Goal: Check status: Check status

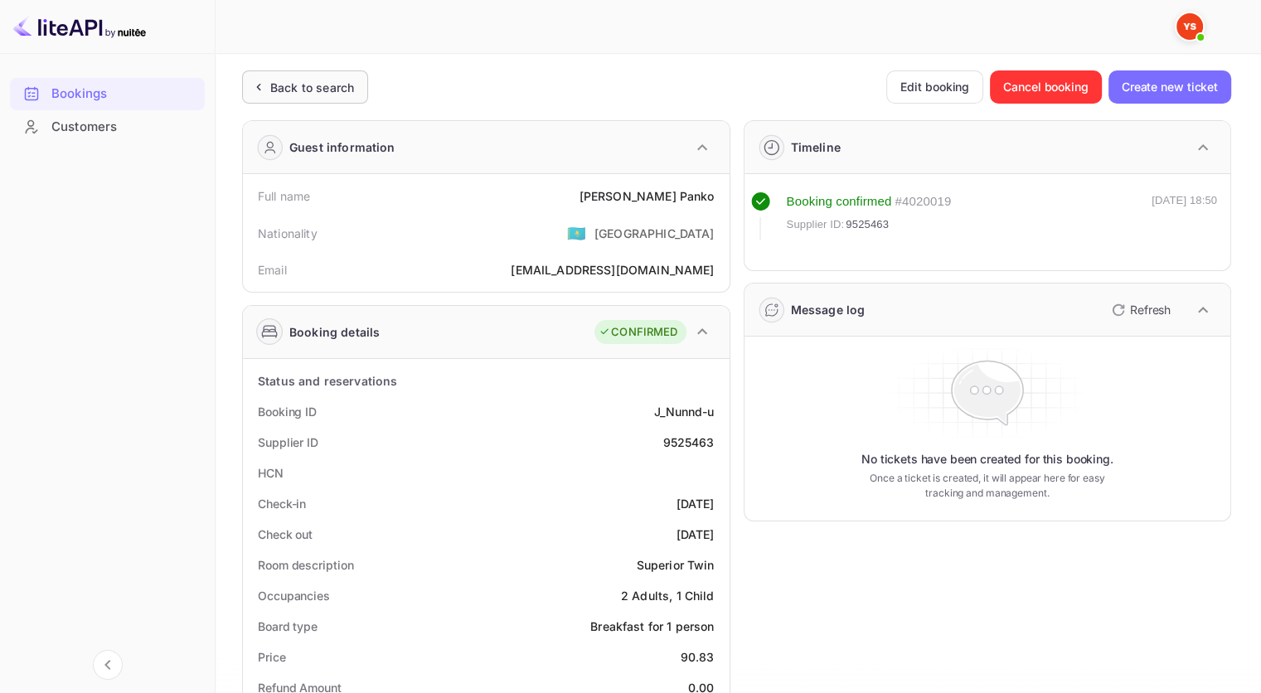
click at [328, 100] on div "Back to search" at bounding box center [305, 86] width 126 height 33
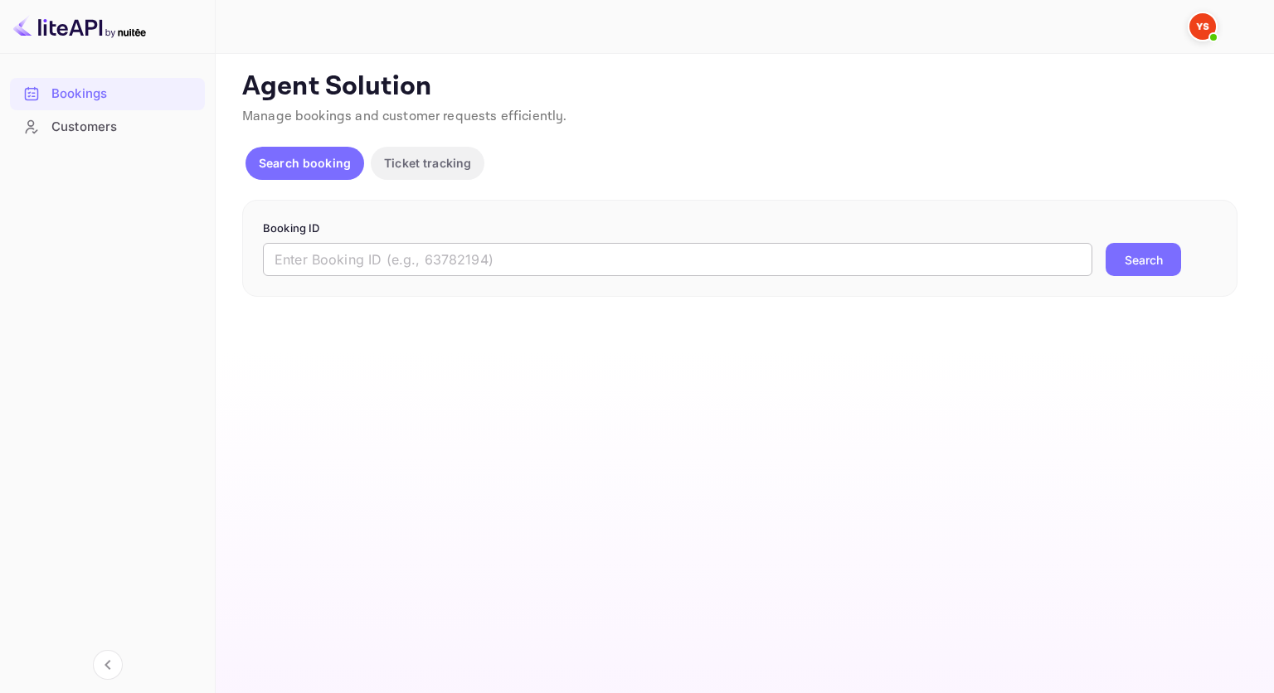
click at [399, 265] on input "text" at bounding box center [677, 259] width 829 height 33
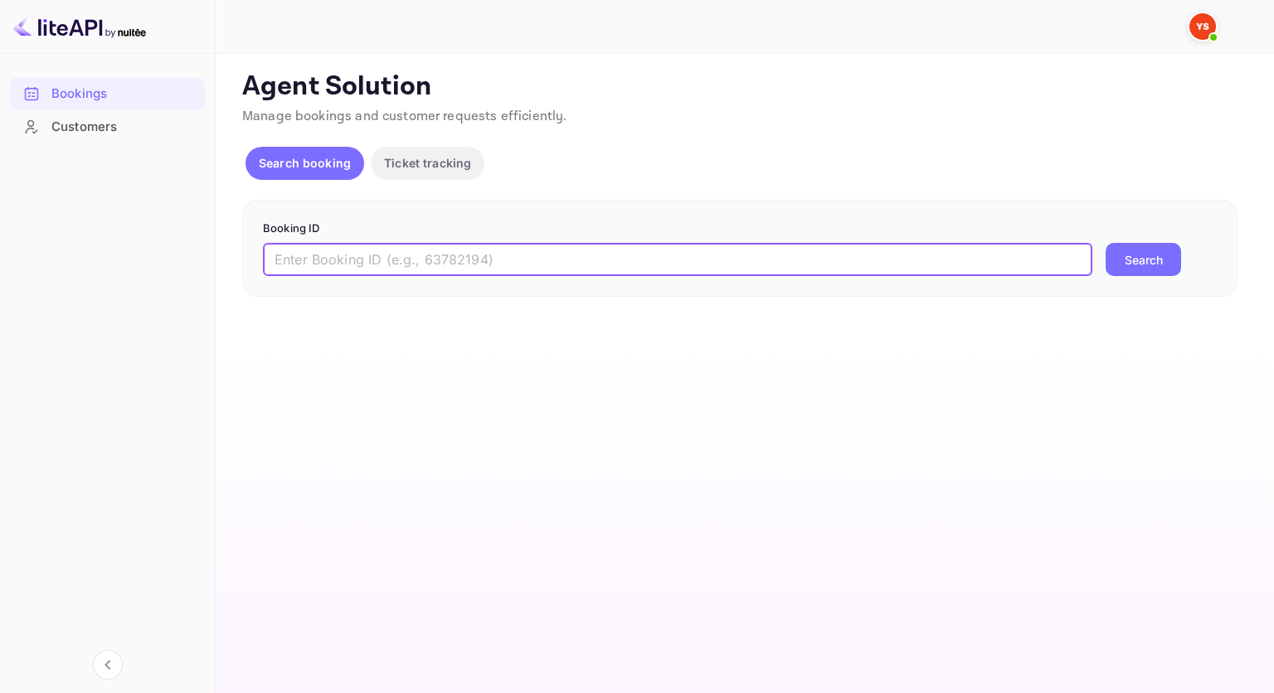
paste input "8724378"
type input "8724378"
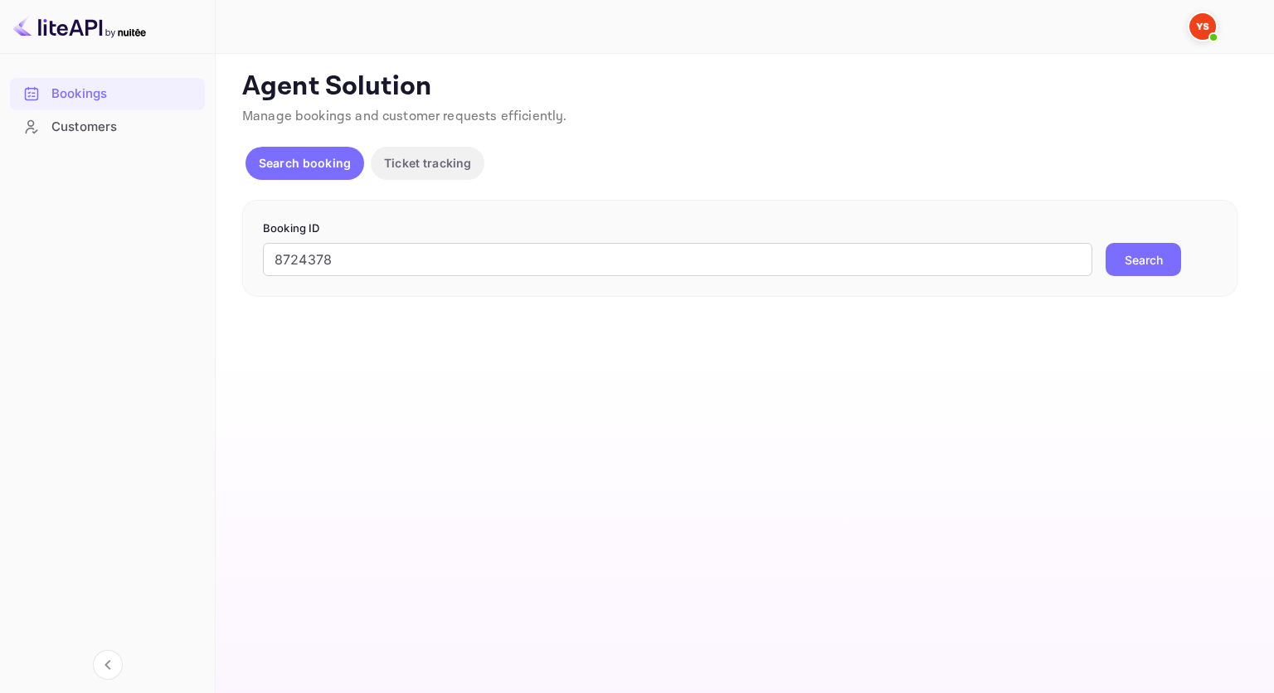
click at [1122, 265] on button "Search" at bounding box center [1142, 259] width 75 height 33
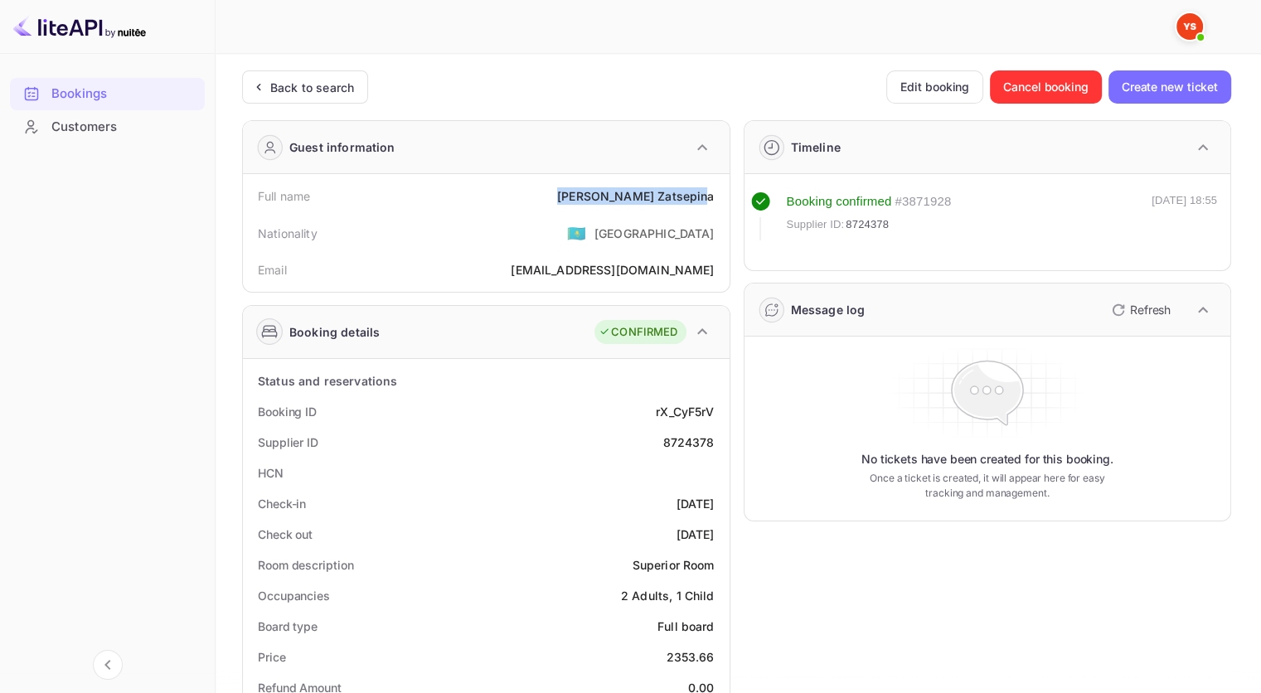
drag, startPoint x: 639, startPoint y: 192, endPoint x: 627, endPoint y: 192, distance: 12.4
click at [627, 192] on div "Full name [PERSON_NAME]" at bounding box center [487, 196] width 474 height 31
click at [725, 202] on div "Full name [PERSON_NAME] Nationality 🇰🇿 [DEMOGRAPHIC_DATA] Email [EMAIL_ADDRESS]…" at bounding box center [486, 233] width 487 height 118
drag, startPoint x: 711, startPoint y: 197, endPoint x: 630, endPoint y: 198, distance: 81.3
click at [630, 198] on div "[PERSON_NAME]" at bounding box center [635, 195] width 157 height 17
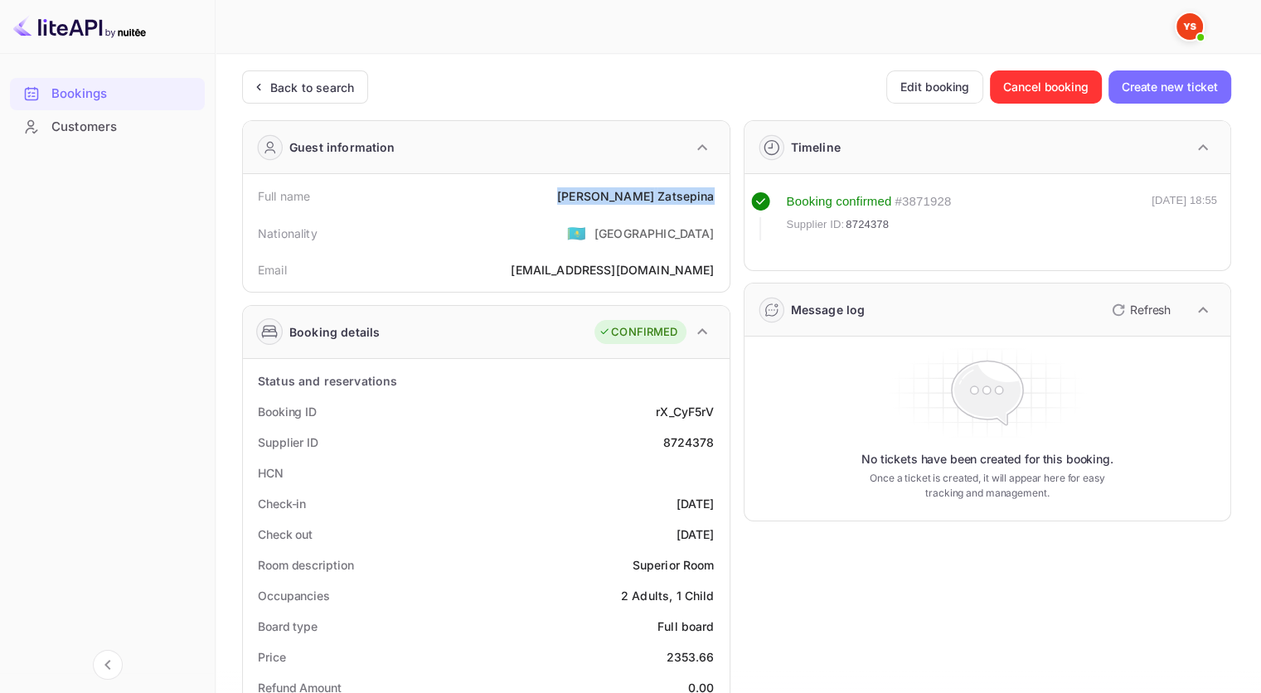
copy div "[PERSON_NAME]"
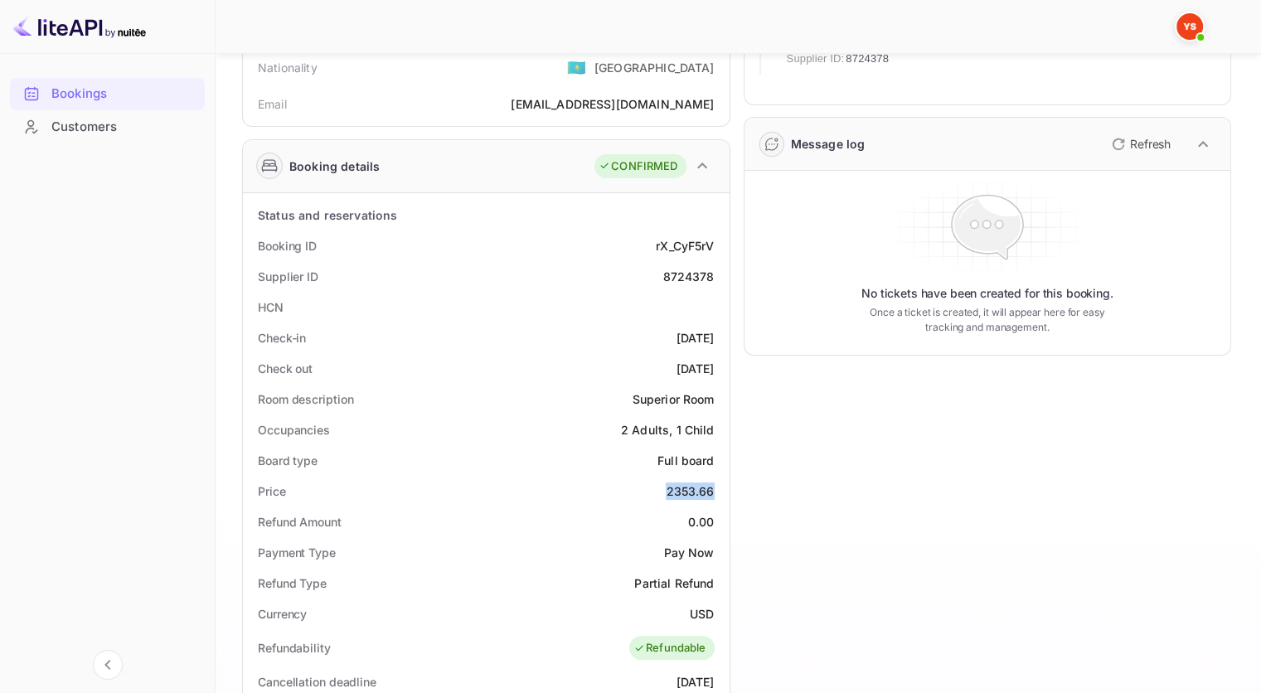
drag, startPoint x: 688, startPoint y: 485, endPoint x: 657, endPoint y: 484, distance: 31.5
click at [658, 485] on div "Price 2353.66" at bounding box center [487, 491] width 474 height 31
copy div "2353.66"
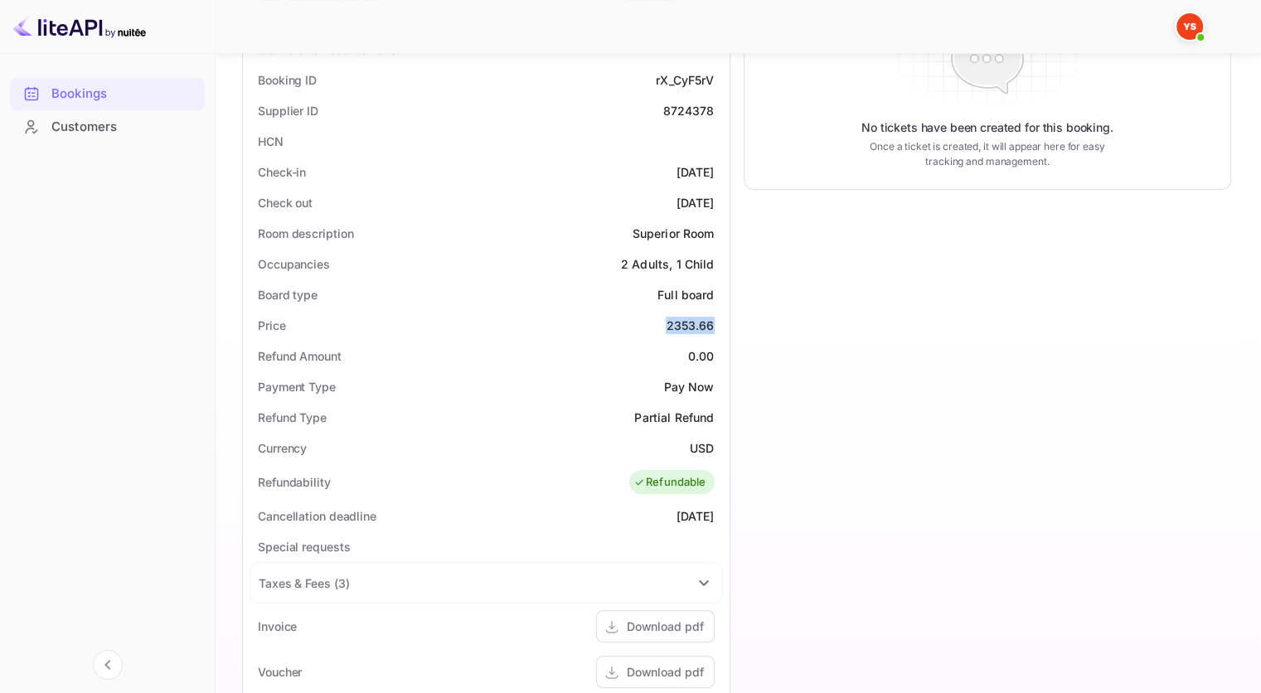
scroll to position [0, 0]
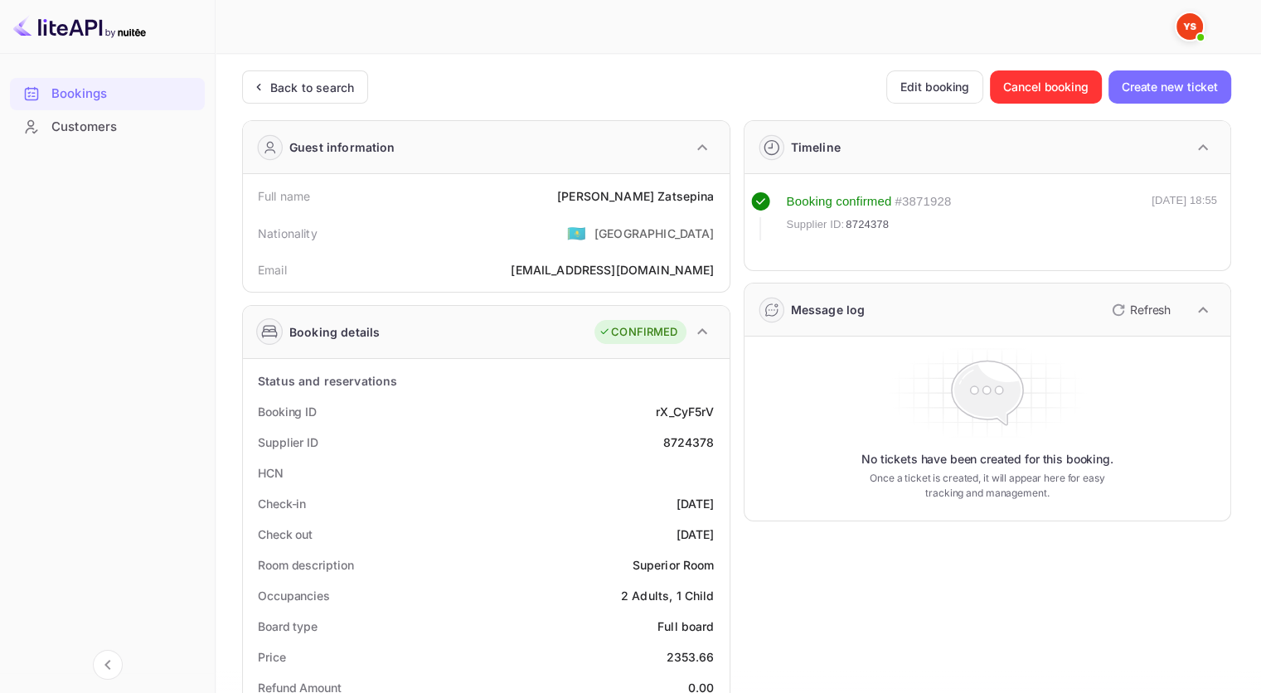
click at [691, 439] on div "8724378" at bounding box center [688, 442] width 51 height 17
copy div "8724378"
click at [334, 76] on div "Back to search" at bounding box center [305, 86] width 126 height 33
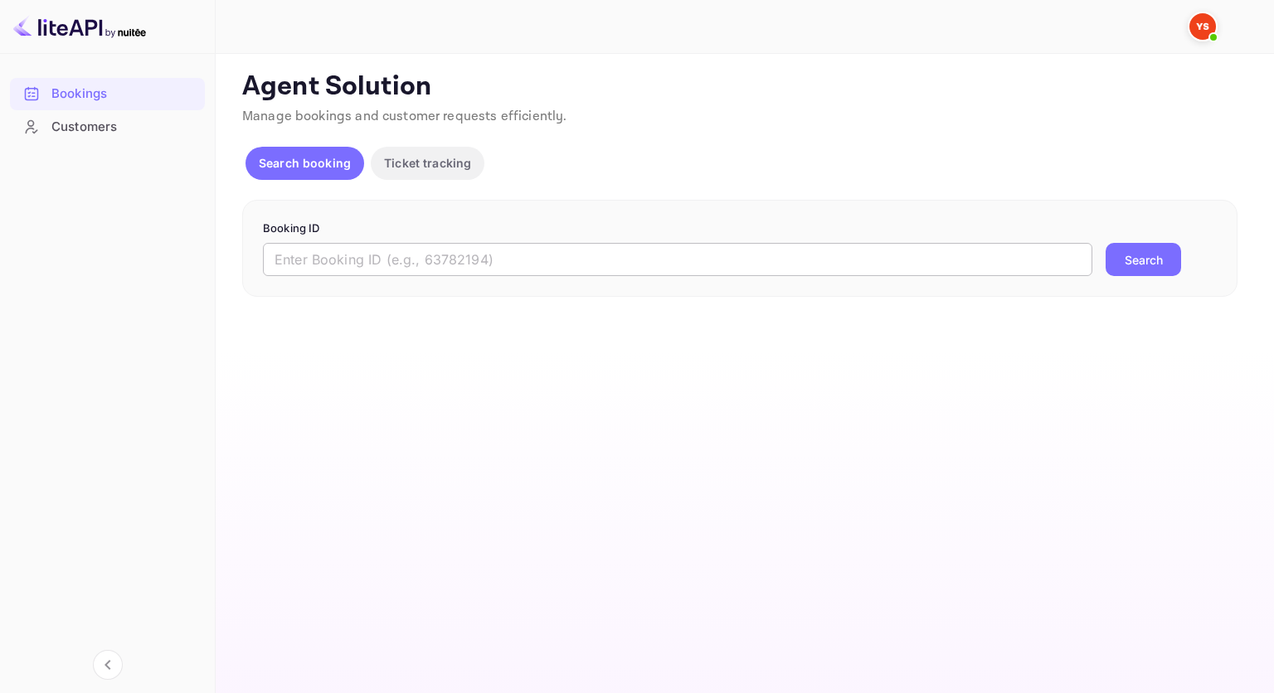
click at [421, 264] on input "text" at bounding box center [677, 259] width 829 height 33
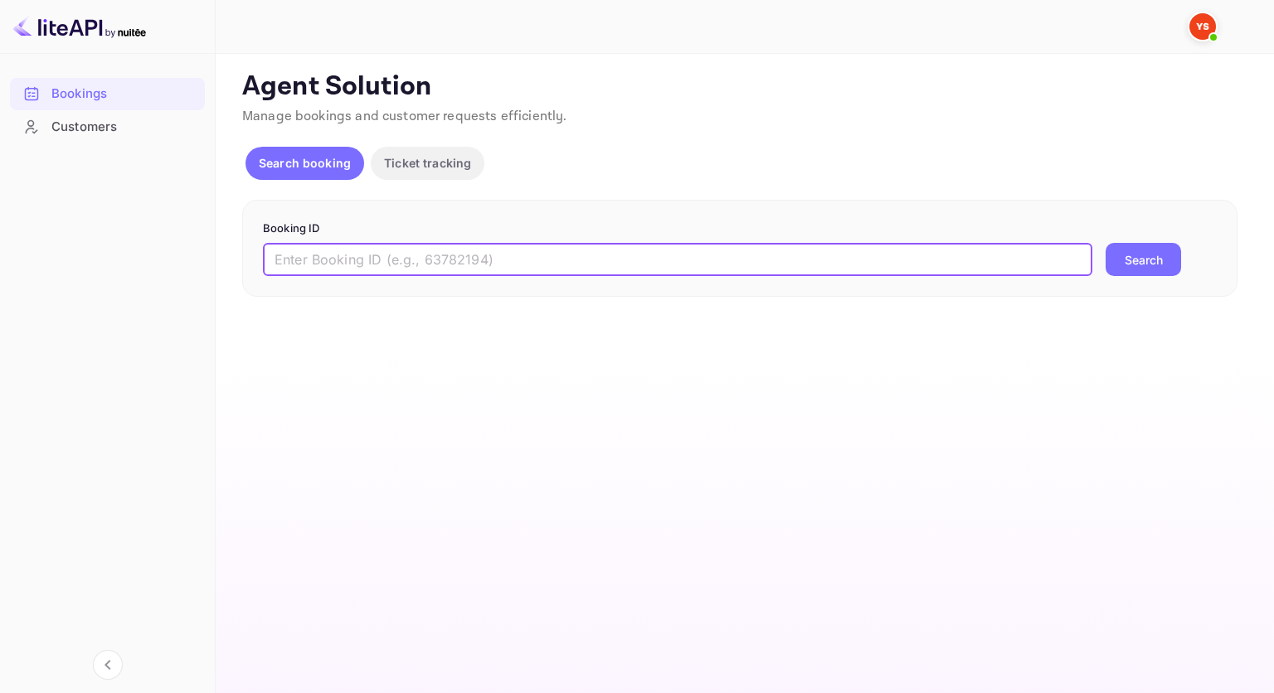
paste input "9525177"
type input "9525177"
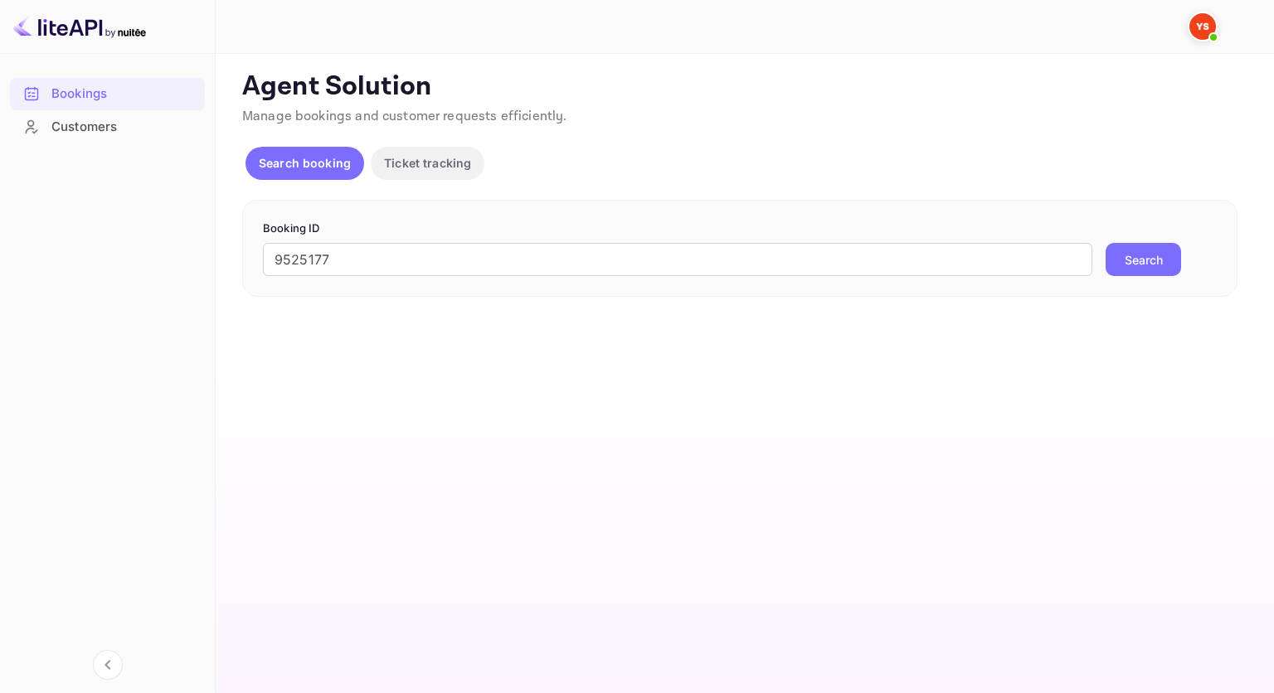
click at [1095, 273] on div "9525177 ​ Search" at bounding box center [740, 259] width 954 height 33
click at [1129, 265] on button "Search" at bounding box center [1142, 259] width 75 height 33
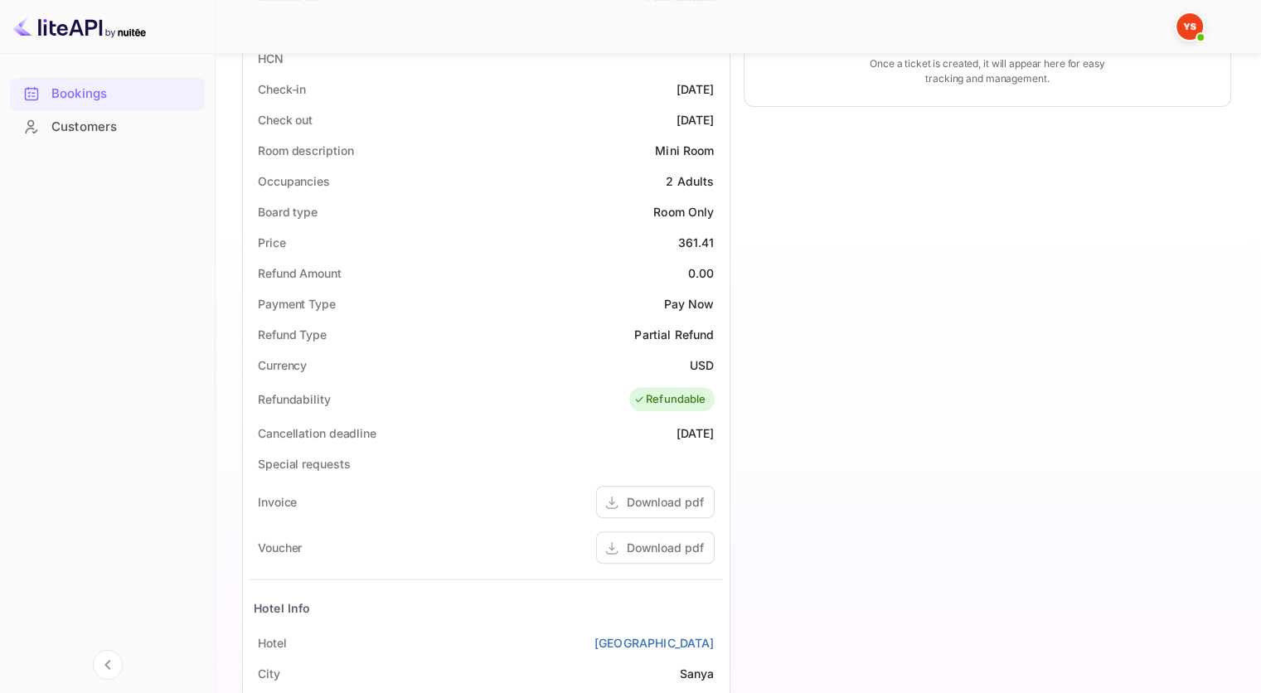
scroll to position [498, 0]
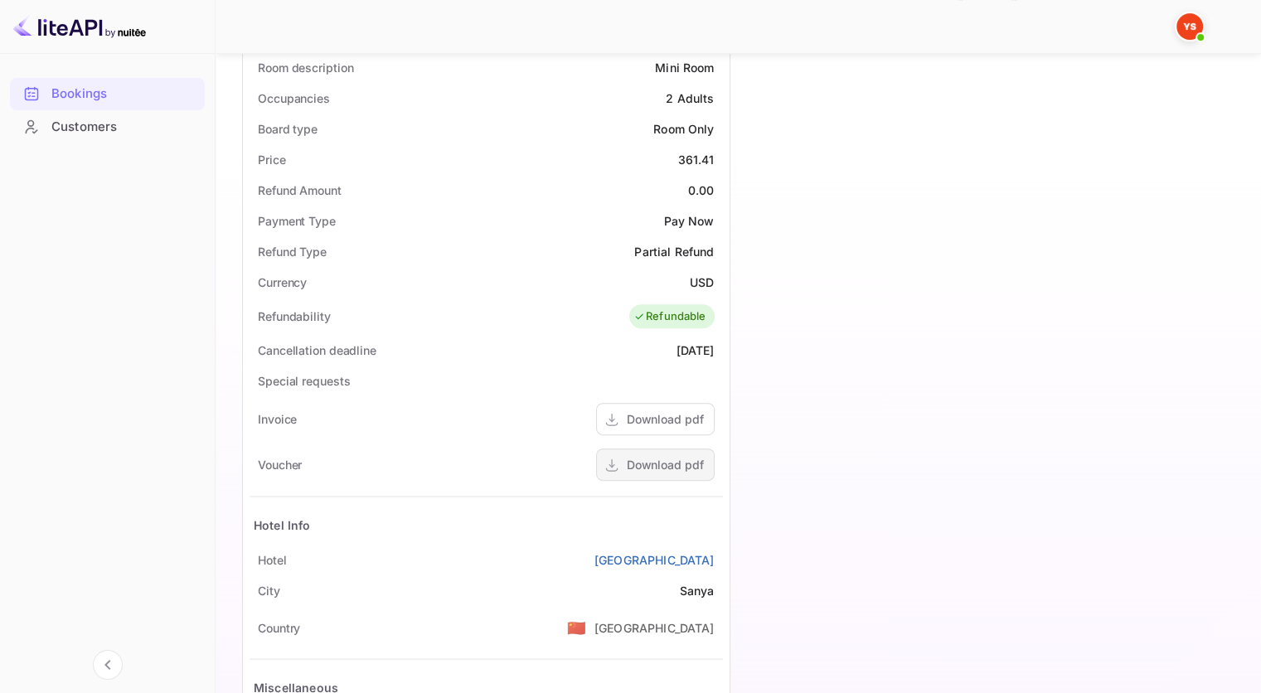
click at [633, 464] on div "Download pdf" at bounding box center [665, 464] width 77 height 17
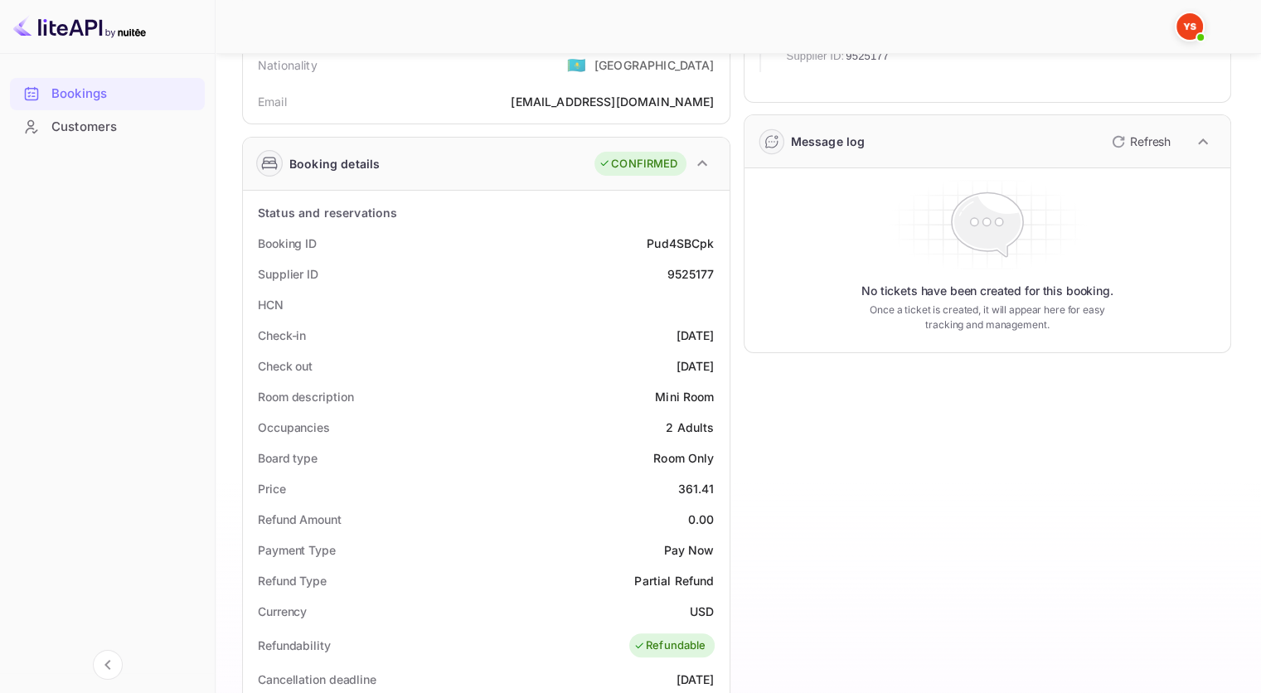
scroll to position [249, 0]
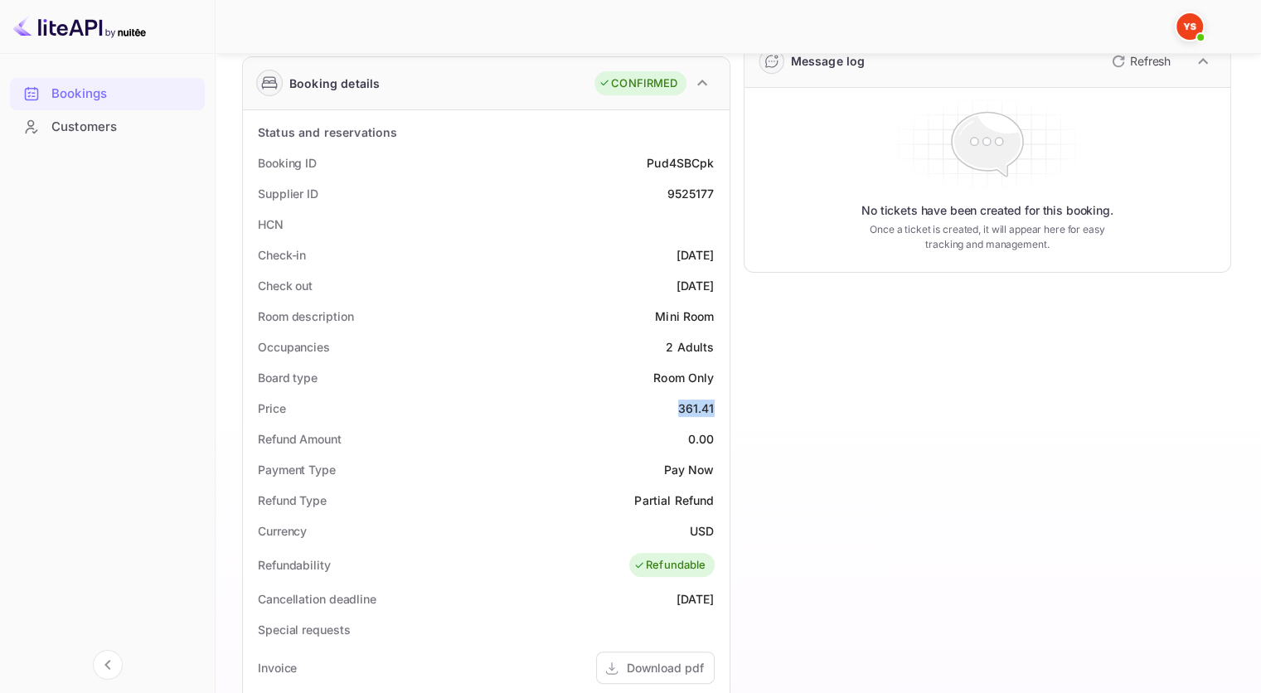
drag, startPoint x: 672, startPoint y: 405, endPoint x: 632, endPoint y: 405, distance: 39.8
click at [632, 405] on div "Price 361.41" at bounding box center [487, 408] width 474 height 31
copy div "361.41"
